Goal: Book appointment/travel/reservation

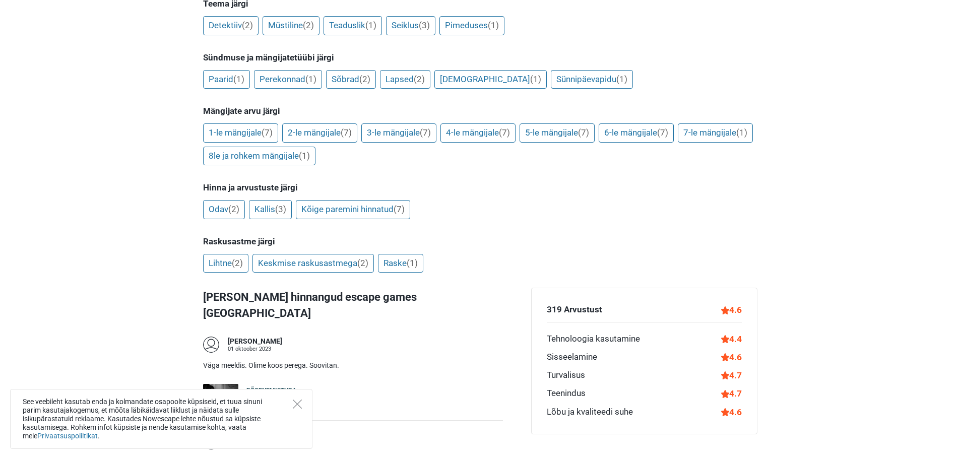
scroll to position [248, 0]
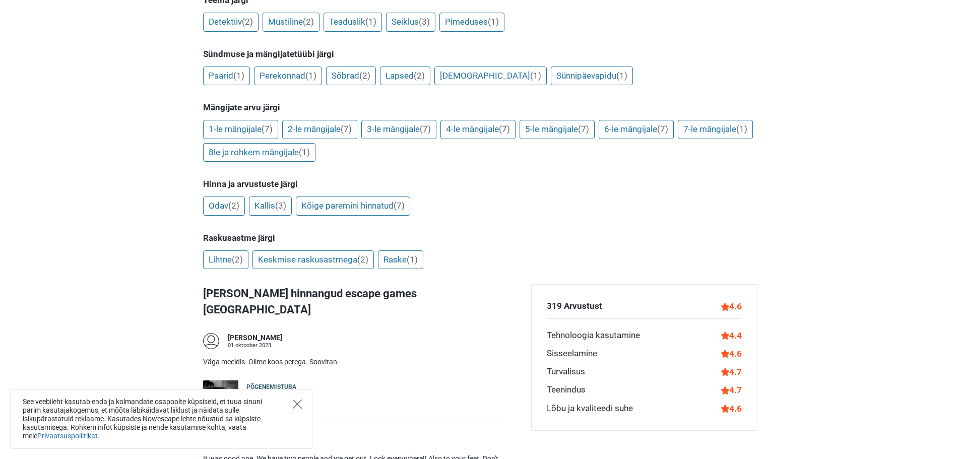
click at [301, 400] on icon "Close" at bounding box center [297, 403] width 9 height 9
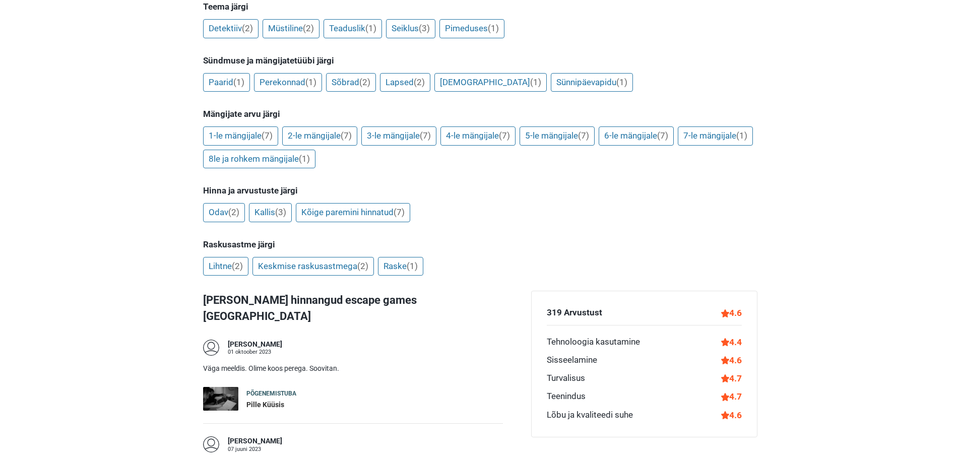
scroll to position [186, 0]
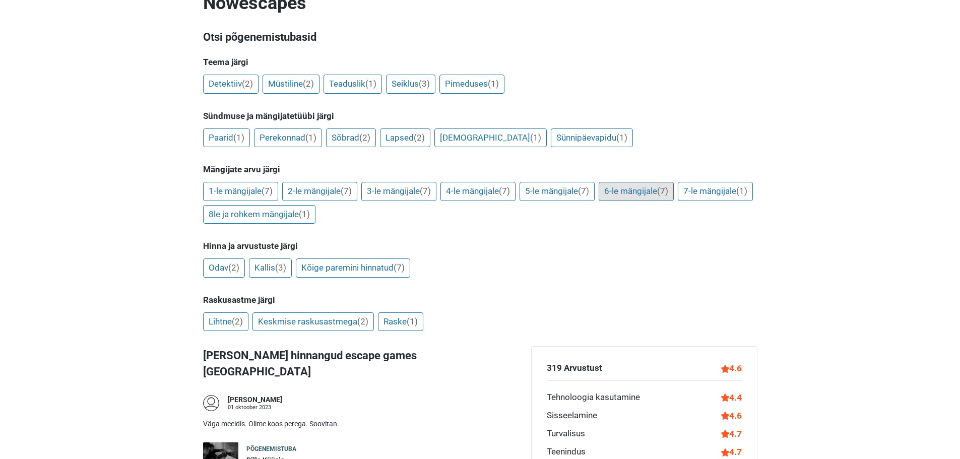
click at [642, 182] on link "6-le mängijale (7)" at bounding box center [635, 191] width 75 height 19
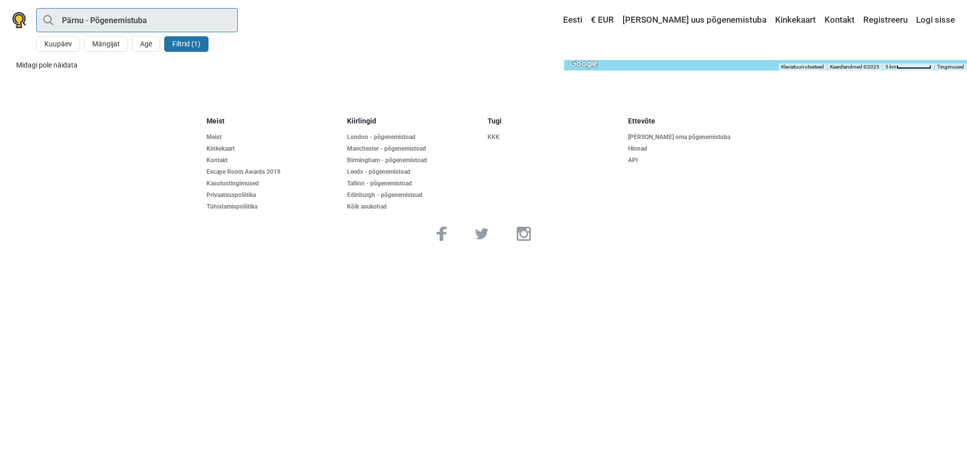
click at [154, 23] on input "Pärnu · Põgenemistuba" at bounding box center [136, 20] width 201 height 24
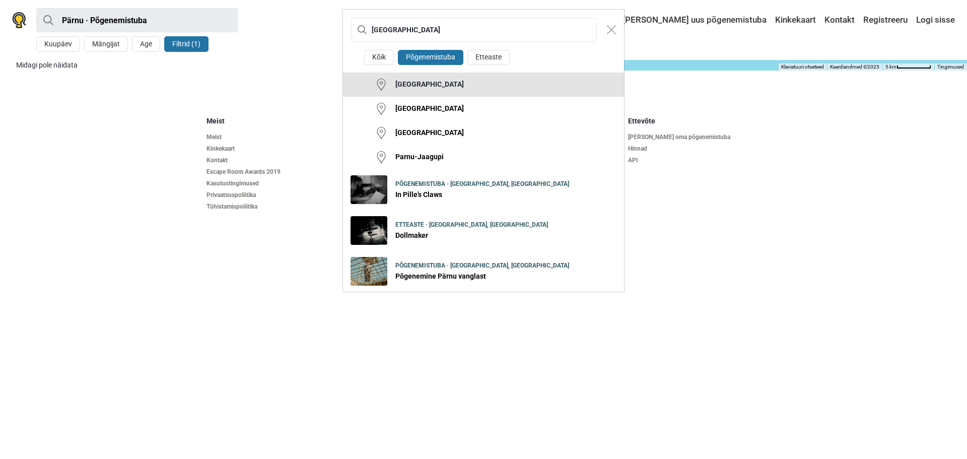
click at [411, 85] on div "[GEOGRAPHIC_DATA]" at bounding box center [425, 85] width 77 height 10
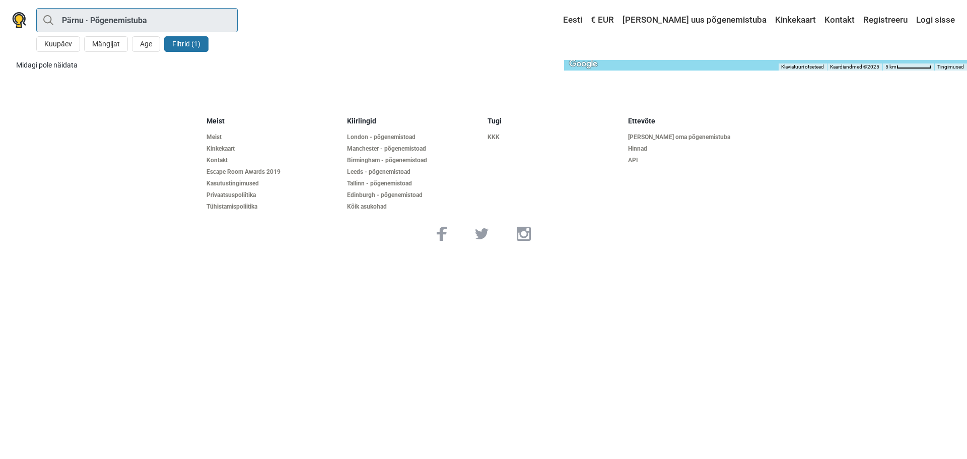
click at [164, 17] on input "Pärnu · Põgenemistuba" at bounding box center [136, 20] width 201 height 24
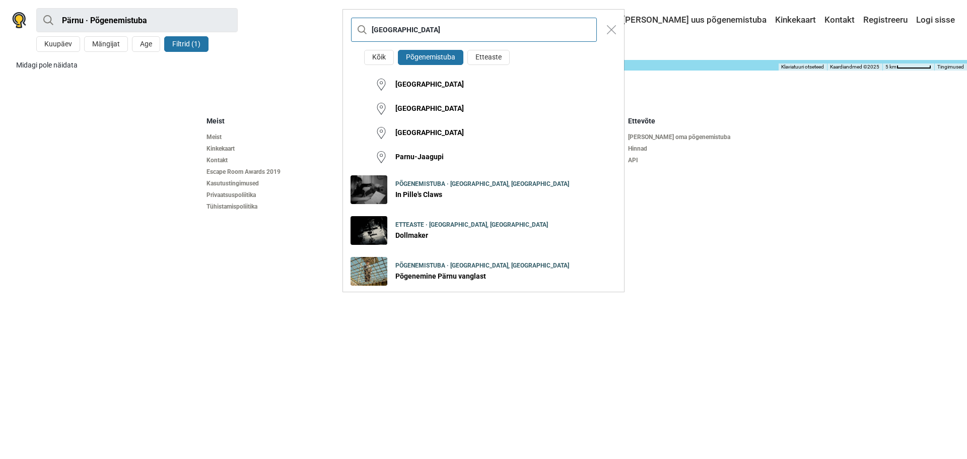
click at [430, 28] on input "[GEOGRAPHIC_DATA]" at bounding box center [474, 30] width 246 height 24
type input "P"
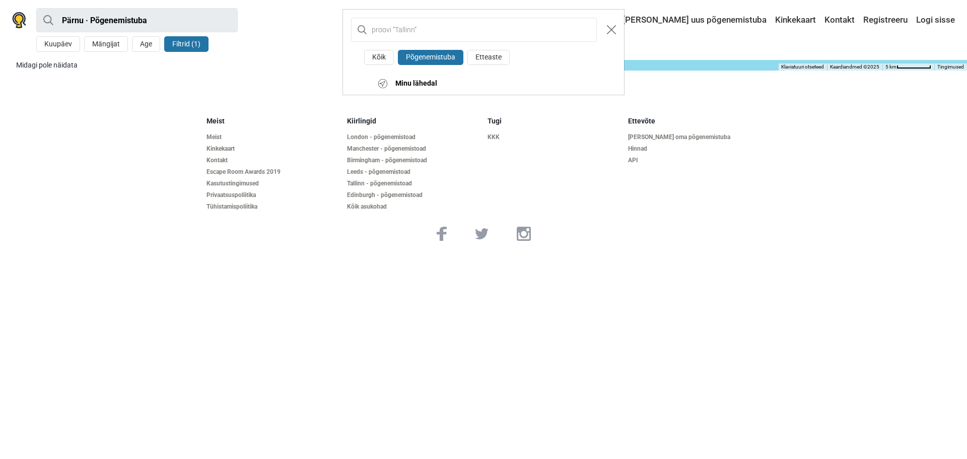
click at [612, 32] on img "Close modal" at bounding box center [611, 29] width 9 height 9
